Goal: Find specific page/section: Find specific page/section

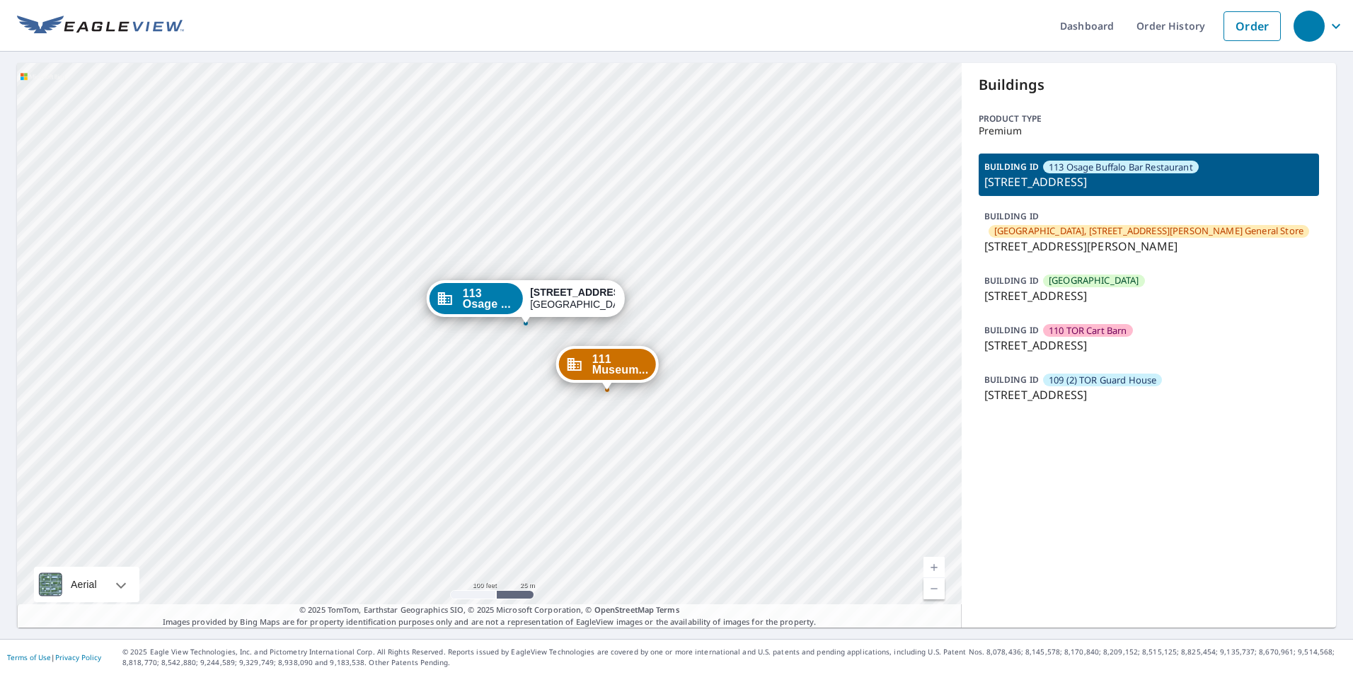
click at [1010, 275] on p "BUILDING ID" at bounding box center [1011, 281] width 54 height 12
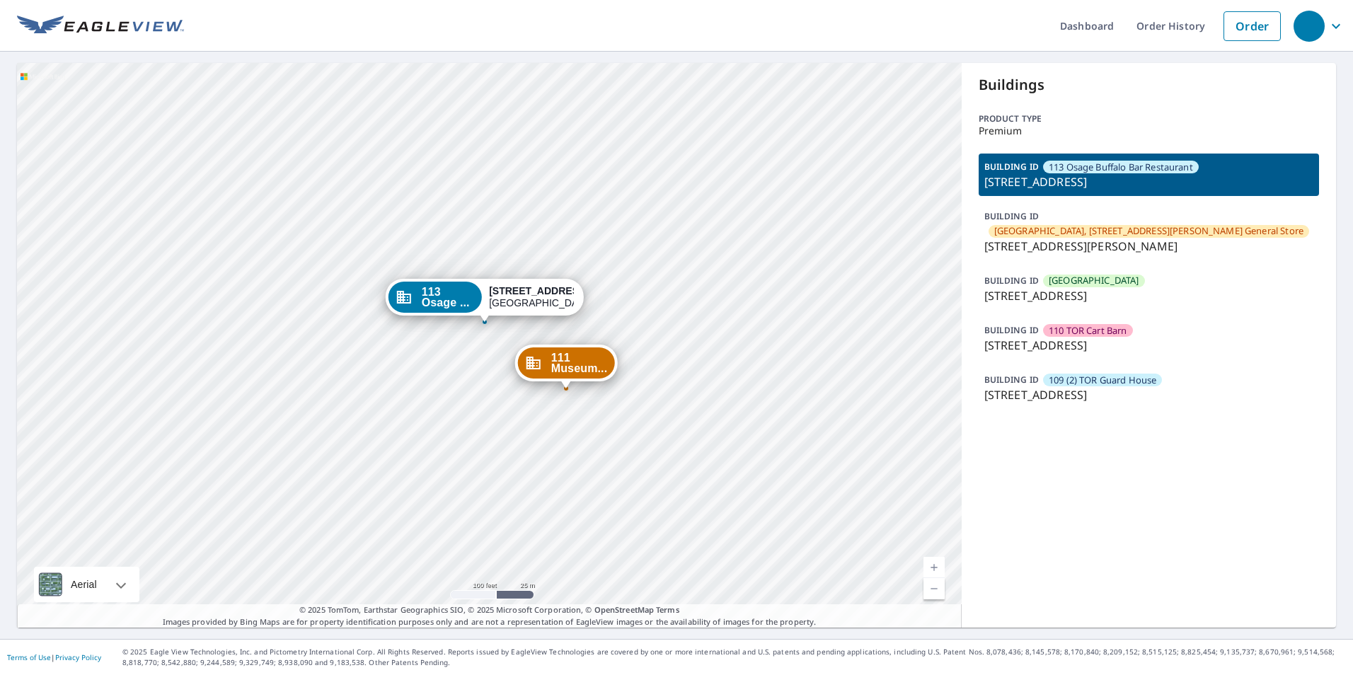
click at [1078, 388] on p "[STREET_ADDRESS]" at bounding box center [1148, 394] width 329 height 17
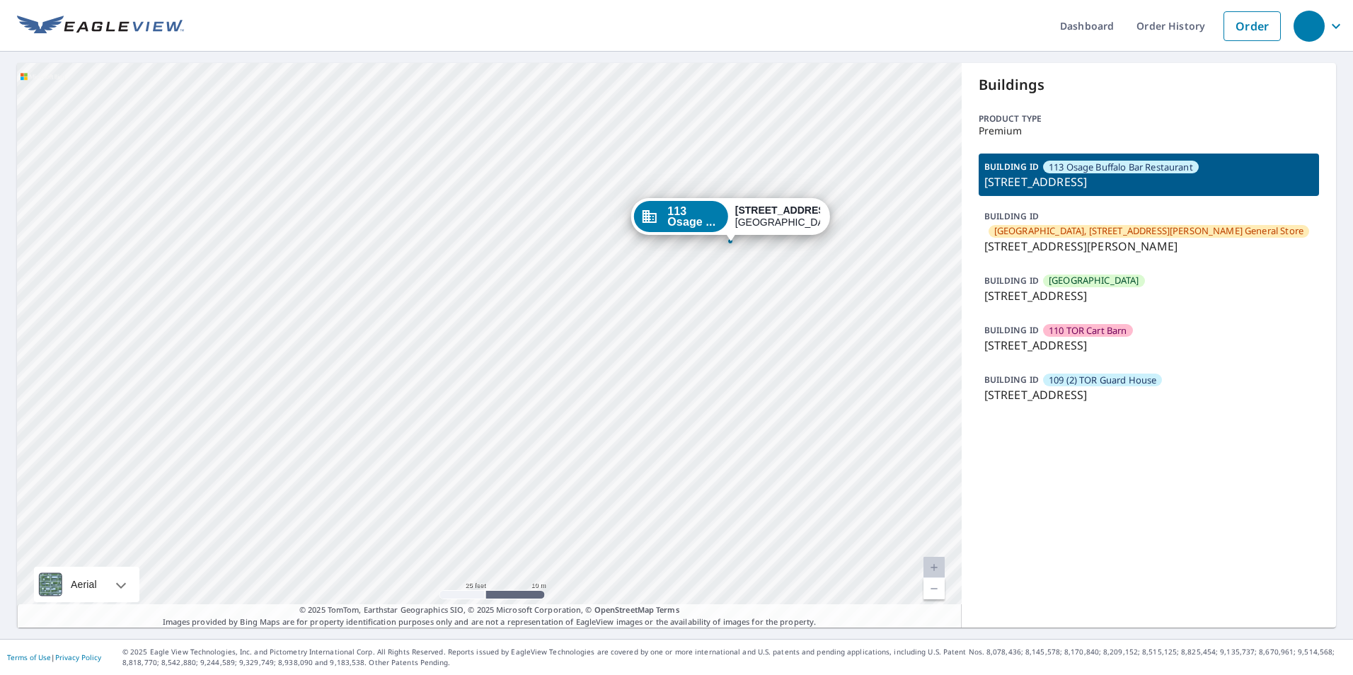
drag, startPoint x: 649, startPoint y: 313, endPoint x: 515, endPoint y: 250, distance: 147.8
click at [515, 250] on div "111 Museum... [STREET_ADDRESS][PERSON_NAME] TOR We... [STREET_ADDRESS] 110 TOR …" at bounding box center [489, 345] width 945 height 565
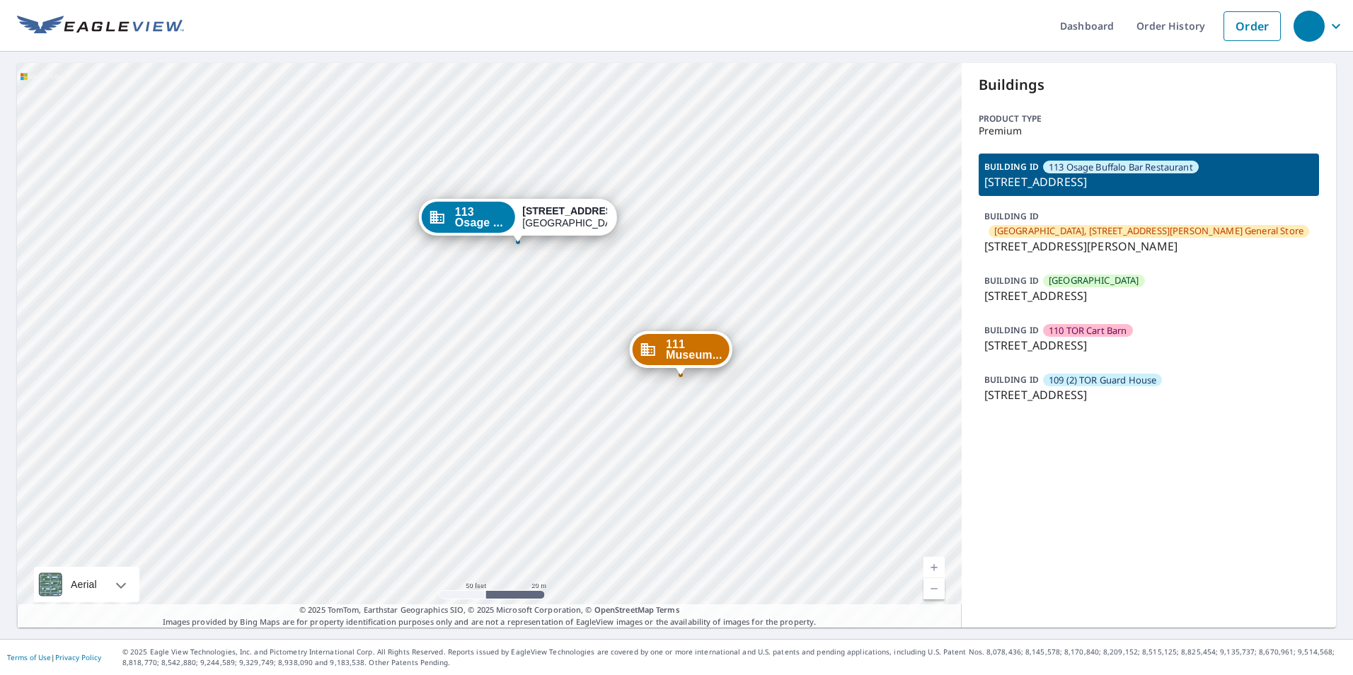
click at [1055, 238] on p "[STREET_ADDRESS][PERSON_NAME]" at bounding box center [1148, 246] width 329 height 17
